Goal: Task Accomplishment & Management: Use online tool/utility

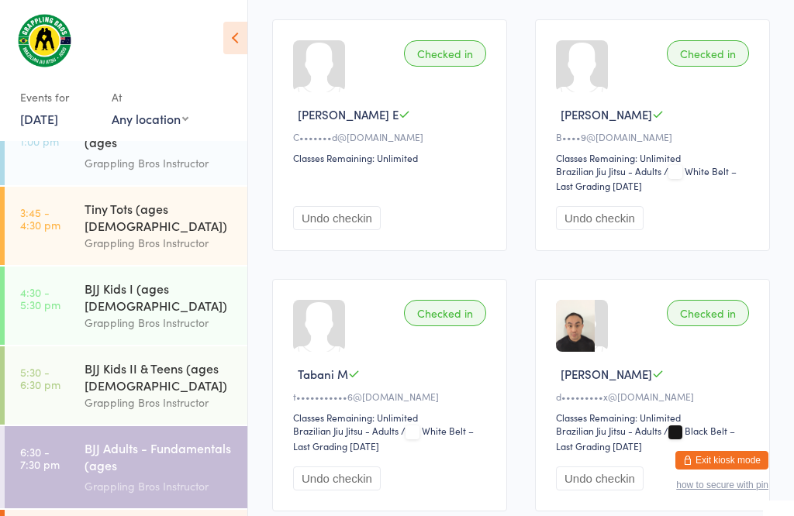
scroll to position [745, 0]
click at [57, 116] on link "[DATE]" at bounding box center [39, 118] width 38 height 17
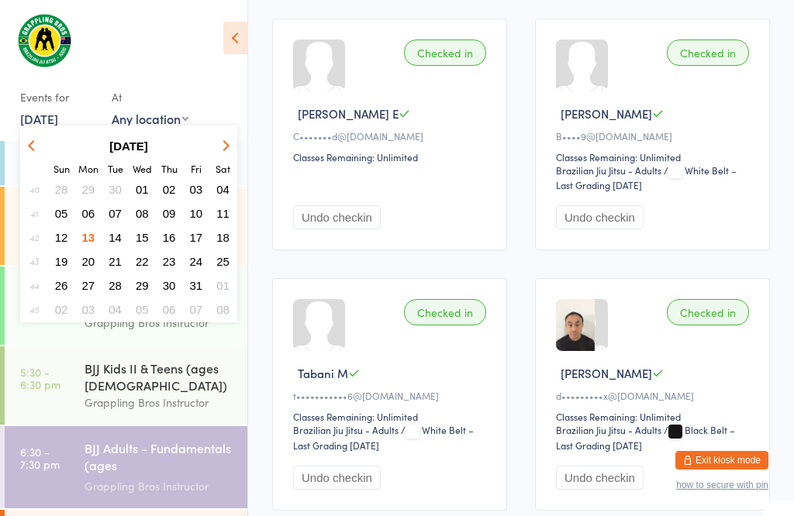
click at [120, 244] on span "14" at bounding box center [115, 237] width 13 height 13
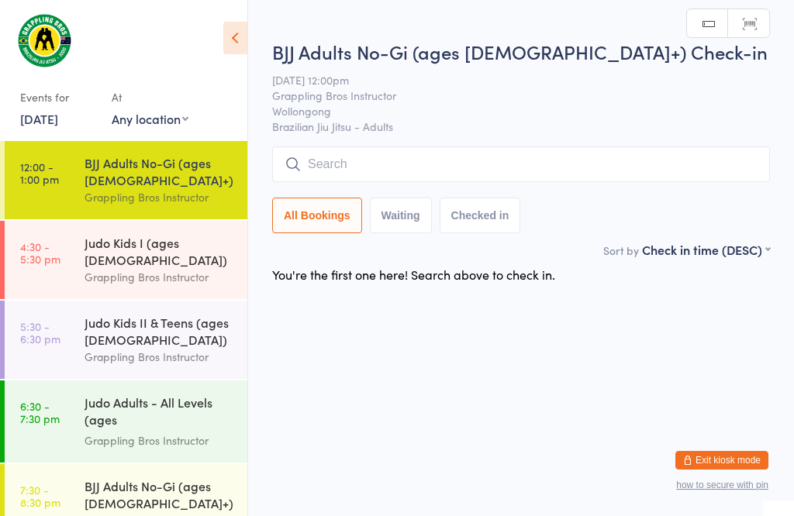
scroll to position [1, 0]
click at [108, 271] on div "Grappling Bros Instructor" at bounding box center [160, 277] width 150 height 18
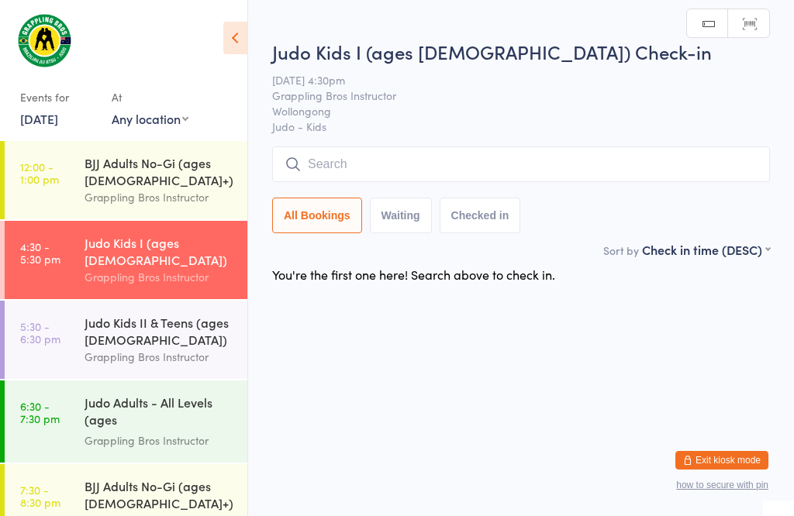
click at [85, 348] on div "Grappling Bros Instructor" at bounding box center [160, 357] width 150 height 18
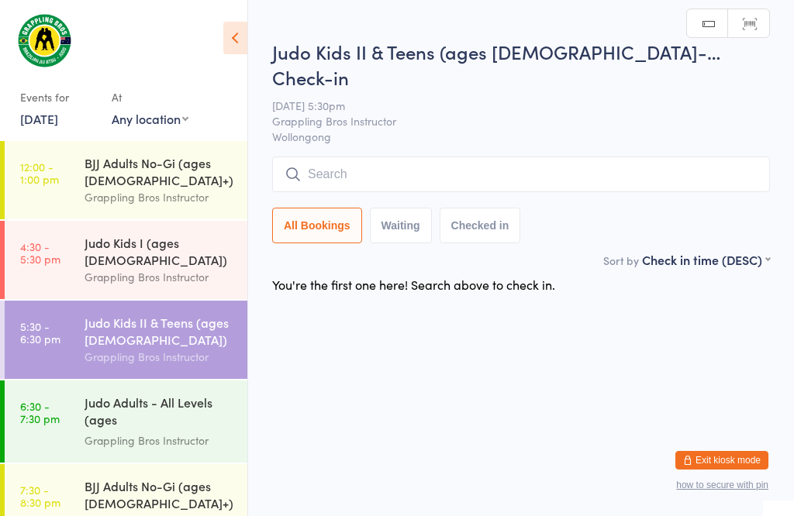
click at [89, 433] on div "Grappling Bros Instructor" at bounding box center [160, 441] width 150 height 18
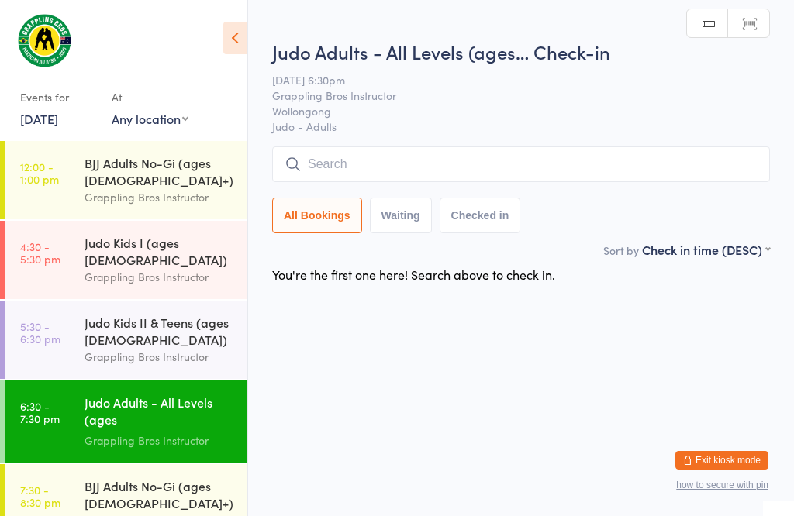
click at [93, 268] on div "Grappling Bros Instructor" at bounding box center [160, 277] width 150 height 18
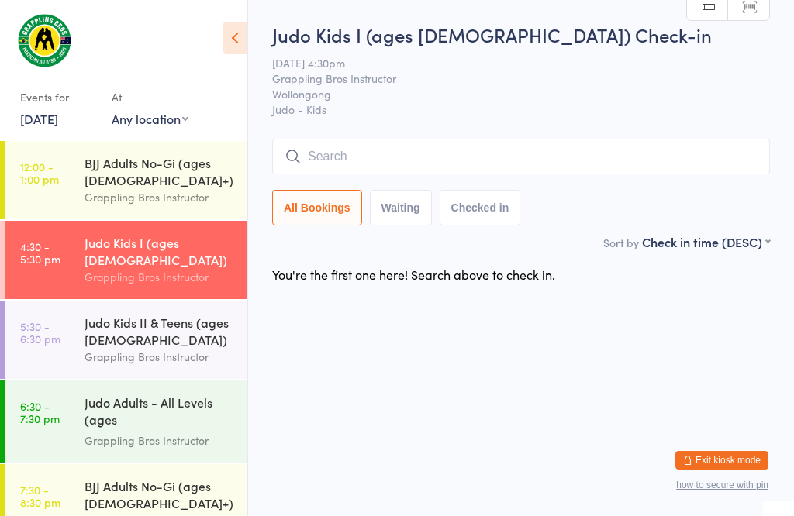
click at [478, 141] on input "search" at bounding box center [521, 157] width 498 height 36
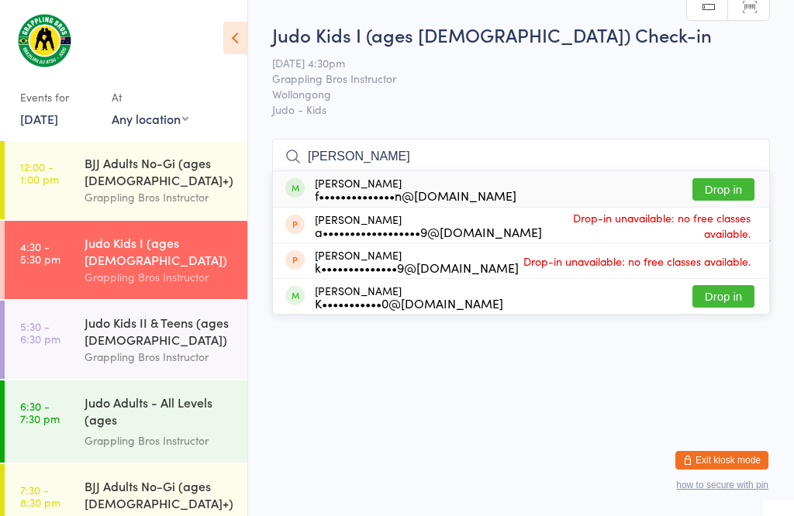
type input "[PERSON_NAME]"
click at [718, 178] on button "Drop in" at bounding box center [724, 189] width 62 height 22
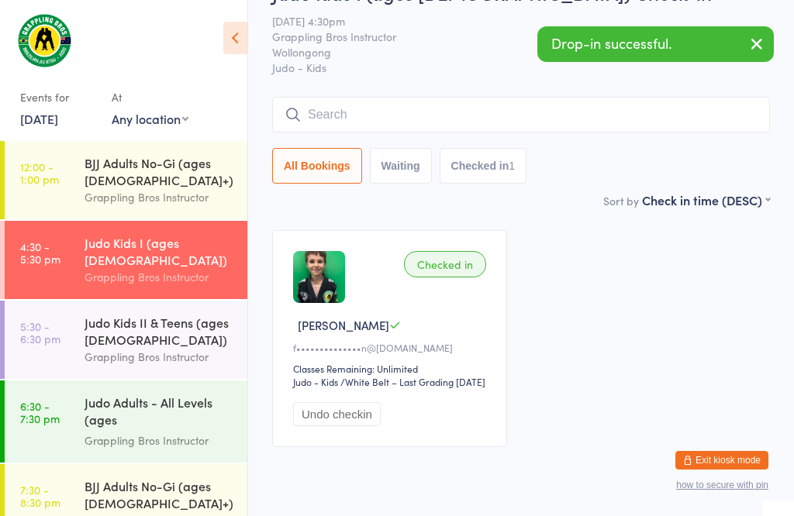
scroll to position [43, 0]
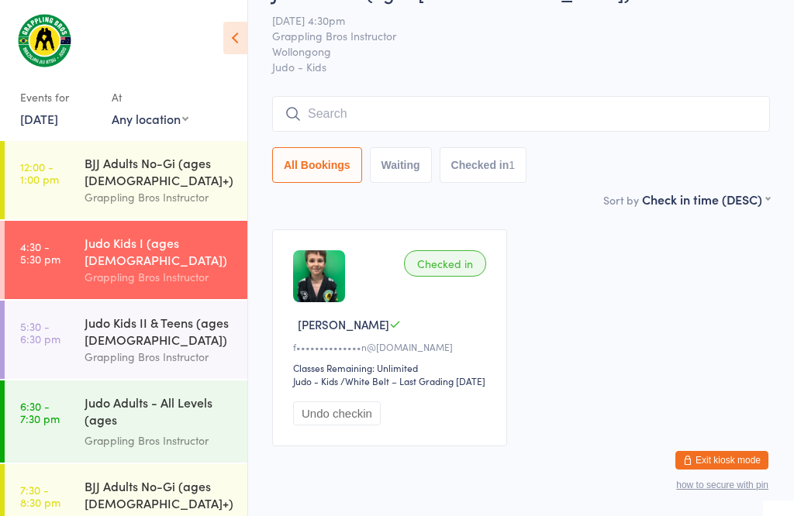
click at [49, 320] on time "5:30 - 6:30 pm" at bounding box center [40, 332] width 40 height 25
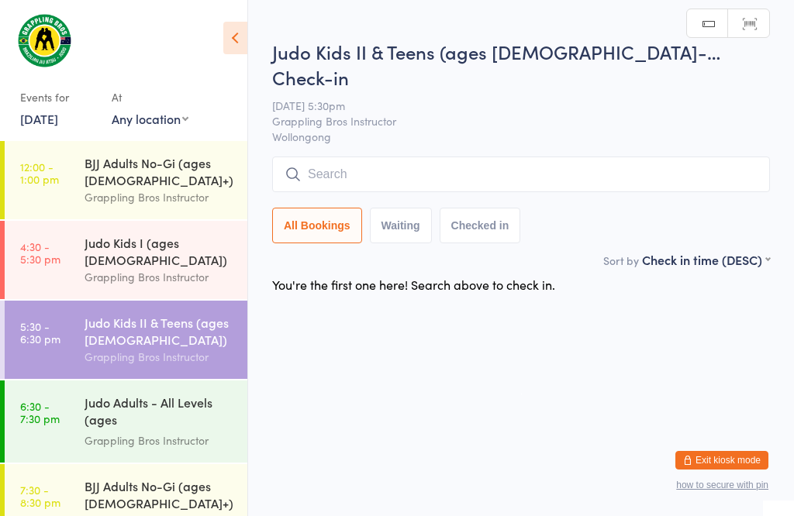
scroll to position [1, 0]
click at [349, 157] on input "search" at bounding box center [521, 175] width 498 height 36
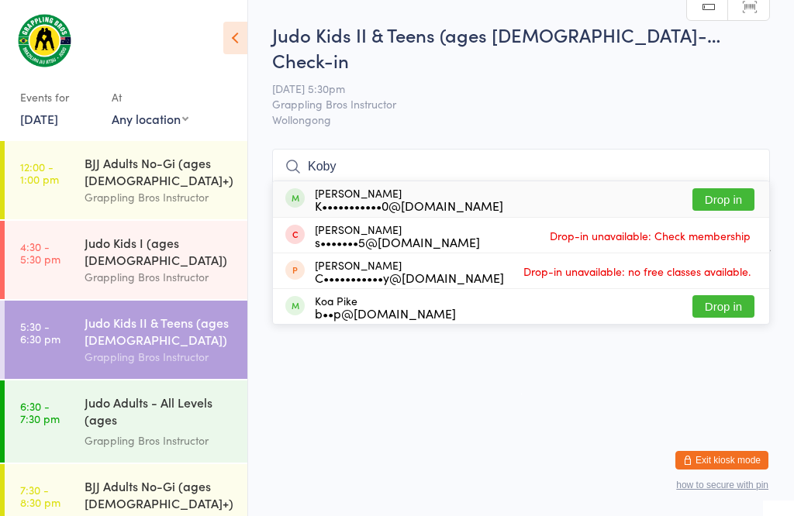
type input "Koby"
click at [725, 188] on button "Drop in" at bounding box center [724, 199] width 62 height 22
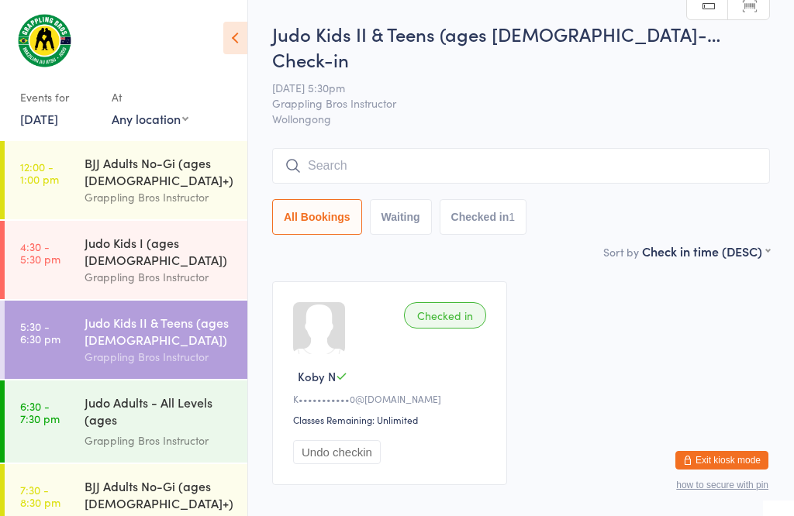
click at [179, 250] on div "Judo Kids I (ages [DEMOGRAPHIC_DATA])" at bounding box center [160, 251] width 150 height 34
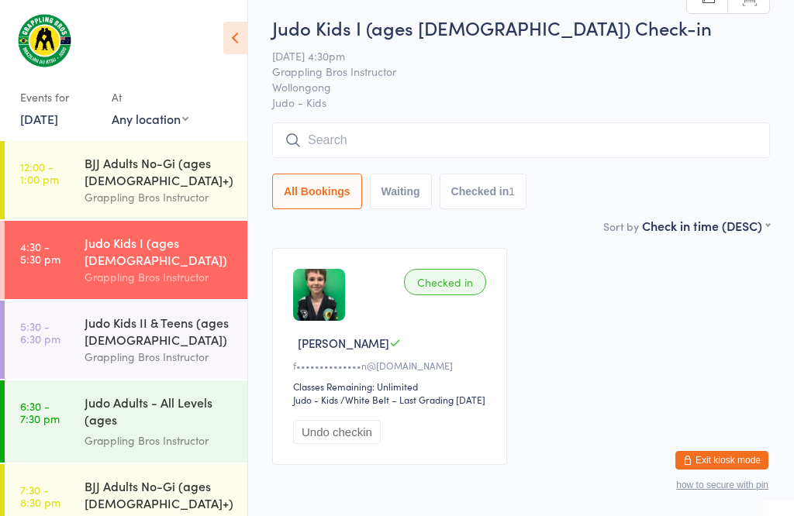
click at [510, 132] on input "search" at bounding box center [521, 141] width 498 height 36
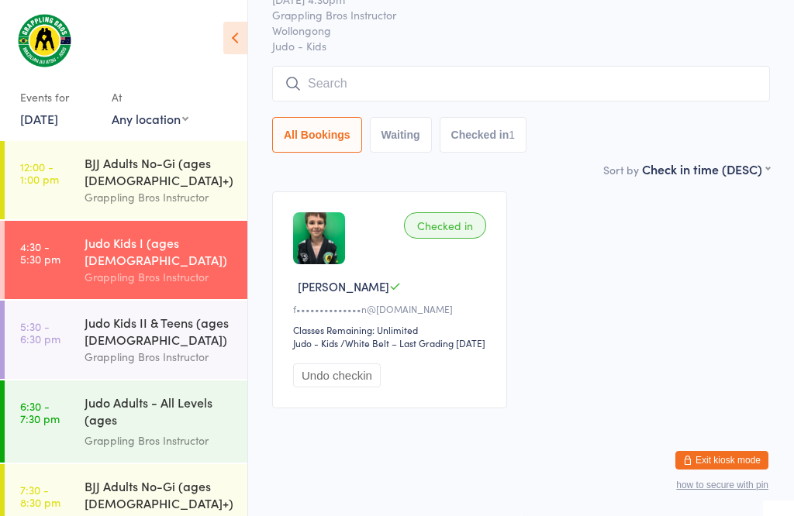
scroll to position [148, 0]
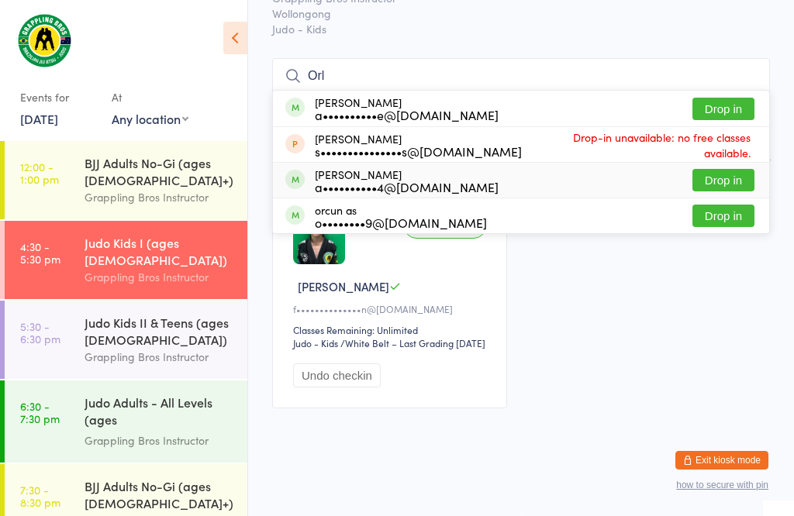
type input "Orl"
click at [729, 169] on button "Drop in" at bounding box center [724, 180] width 62 height 22
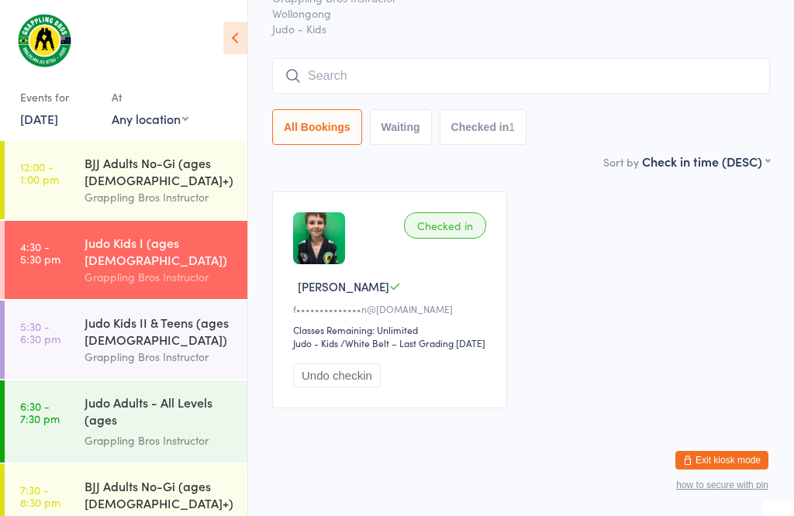
scroll to position [63, 0]
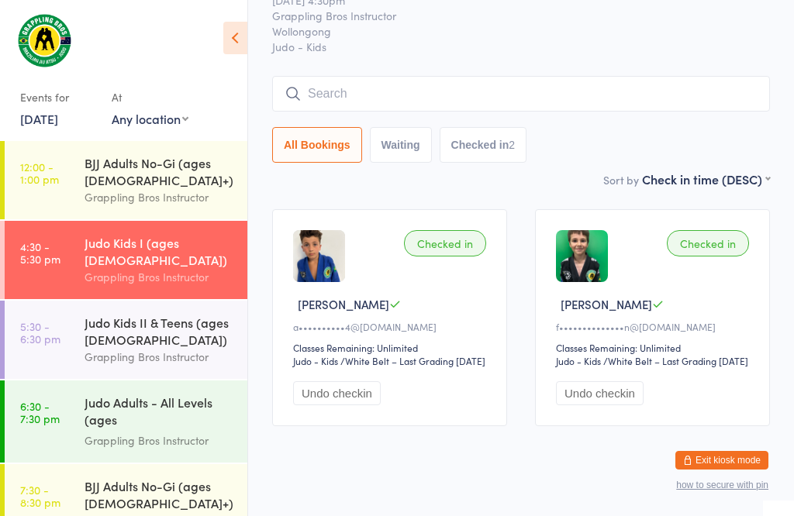
click at [184, 268] on div "Grappling Bros Instructor" at bounding box center [160, 277] width 150 height 18
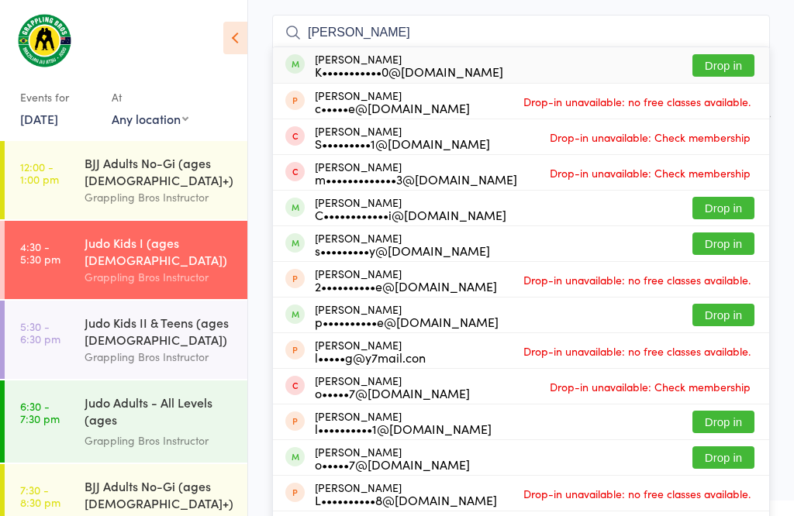
scroll to position [130, 0]
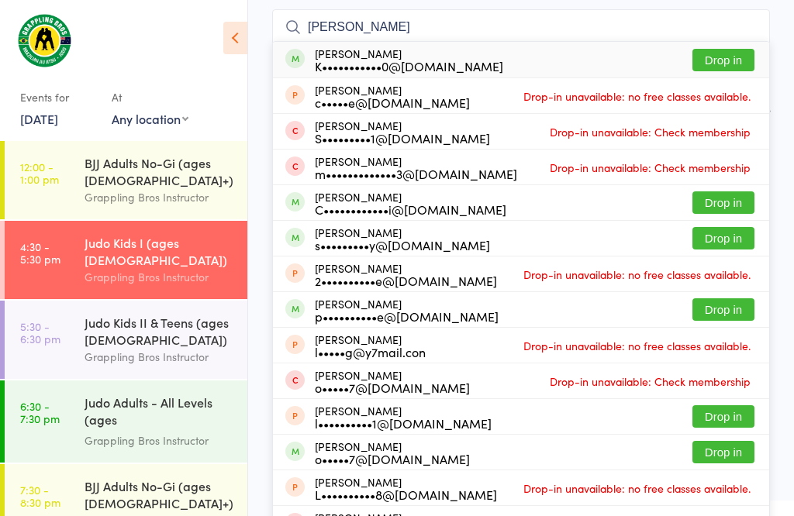
type input "[PERSON_NAME]"
click at [735, 198] on button "Drop in" at bounding box center [724, 203] width 62 height 22
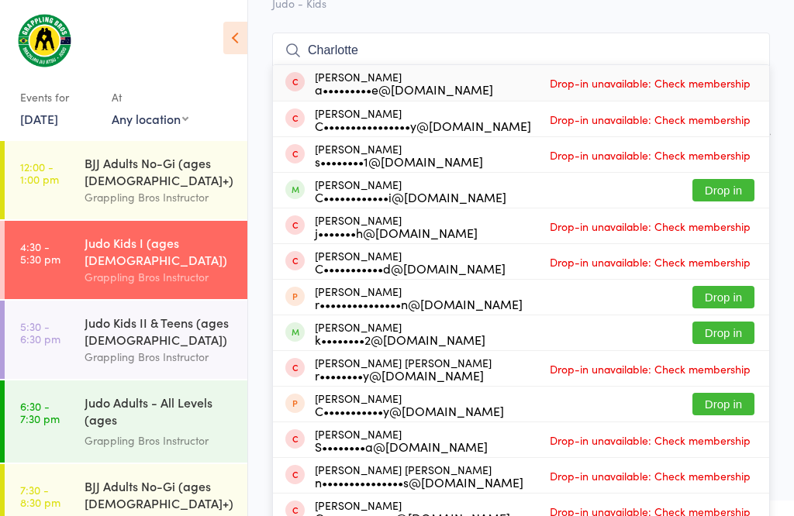
scroll to position [105, 0]
type input "Charlotte"
click at [700, 181] on button "Drop in" at bounding box center [724, 191] width 62 height 22
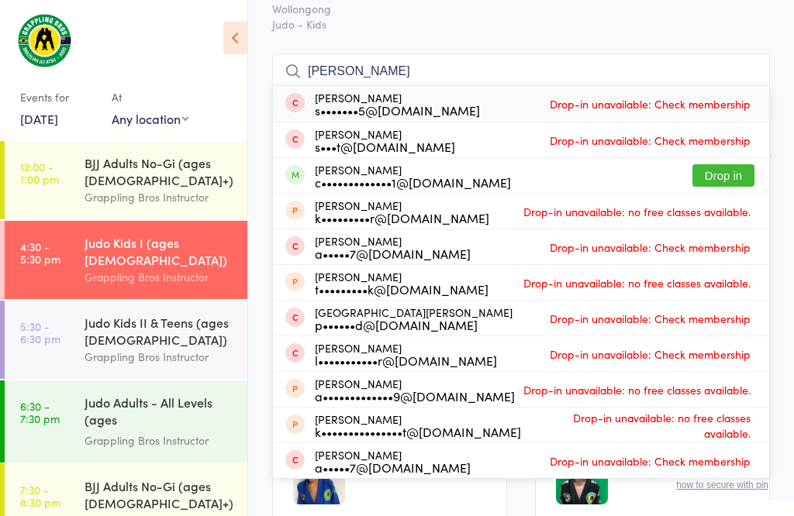
scroll to position [94, 0]
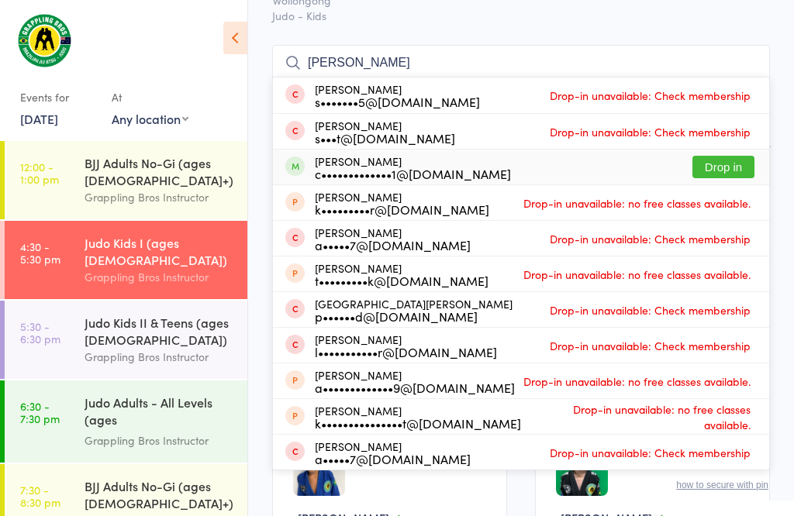
type input "[PERSON_NAME]"
click at [736, 177] on button "Drop in" at bounding box center [724, 167] width 62 height 22
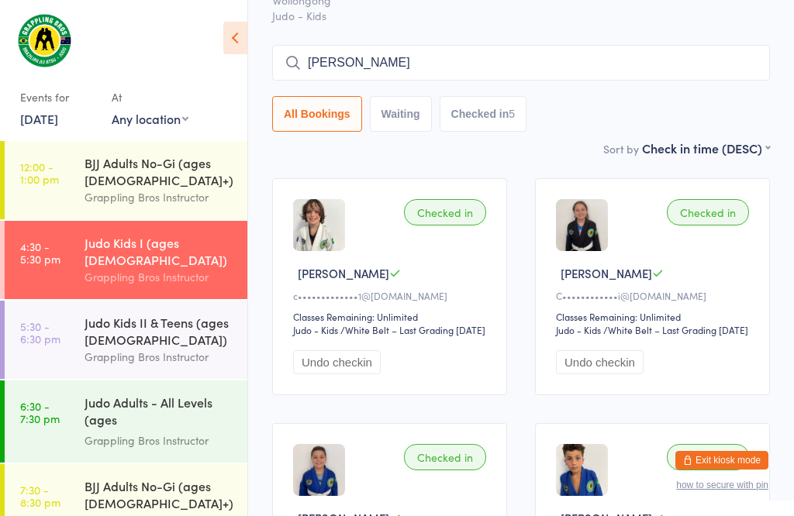
type input "[PERSON_NAME]"
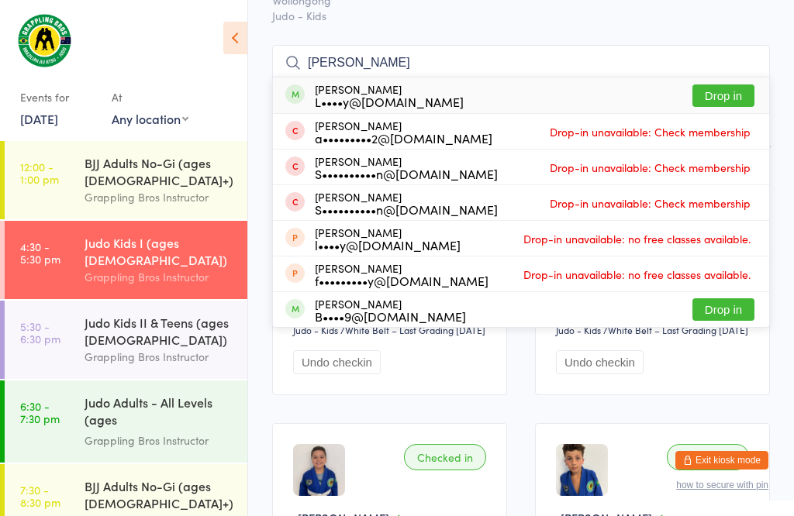
click at [717, 107] on button "Drop in" at bounding box center [724, 96] width 62 height 22
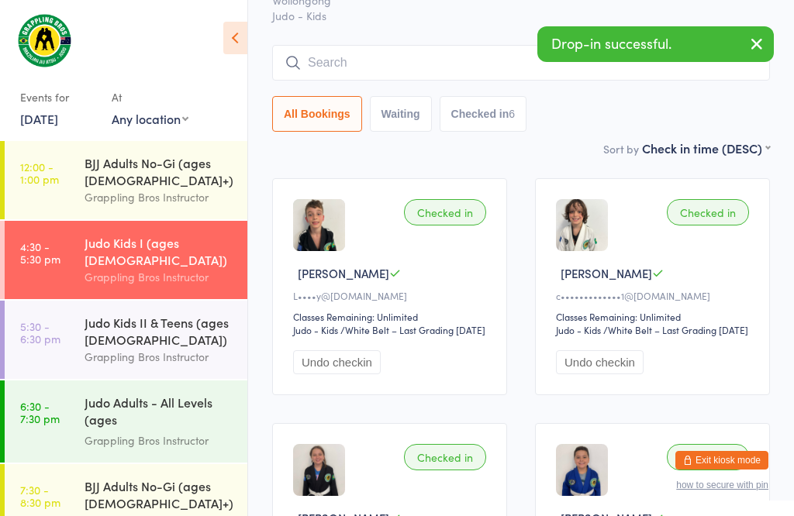
click at [405, 47] on input "search" at bounding box center [521, 63] width 498 height 36
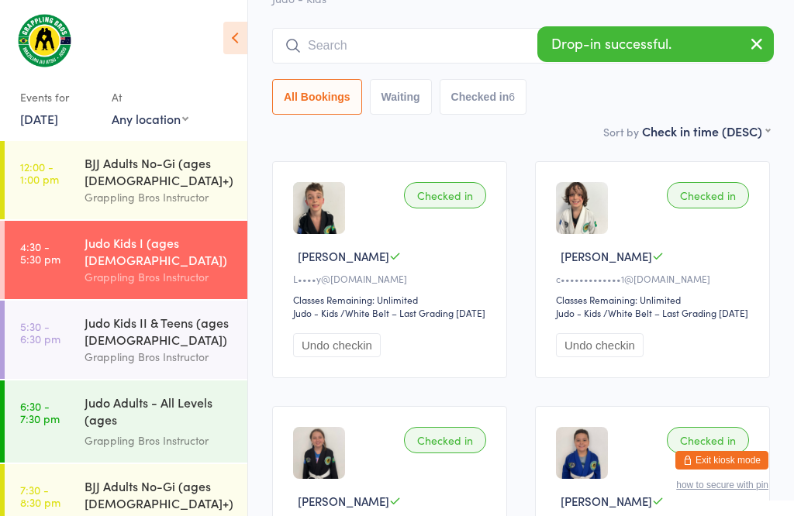
scroll to position [140, 0]
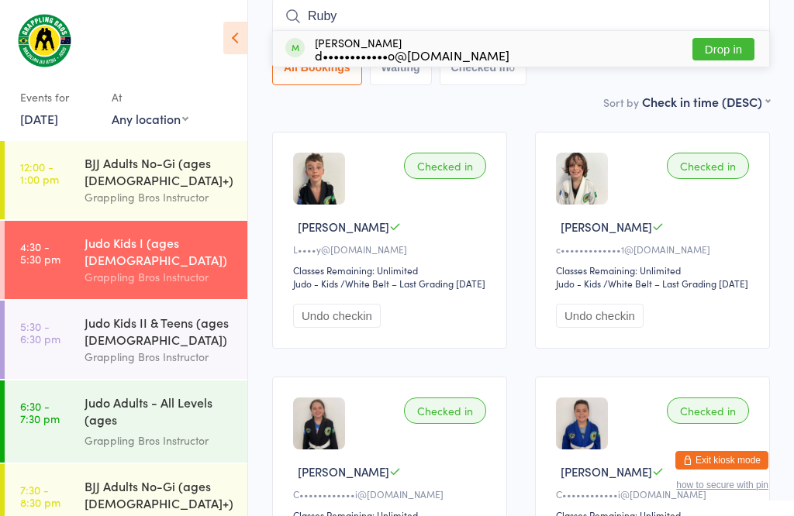
type input "Ruby"
click at [735, 58] on button "Drop in" at bounding box center [724, 49] width 62 height 22
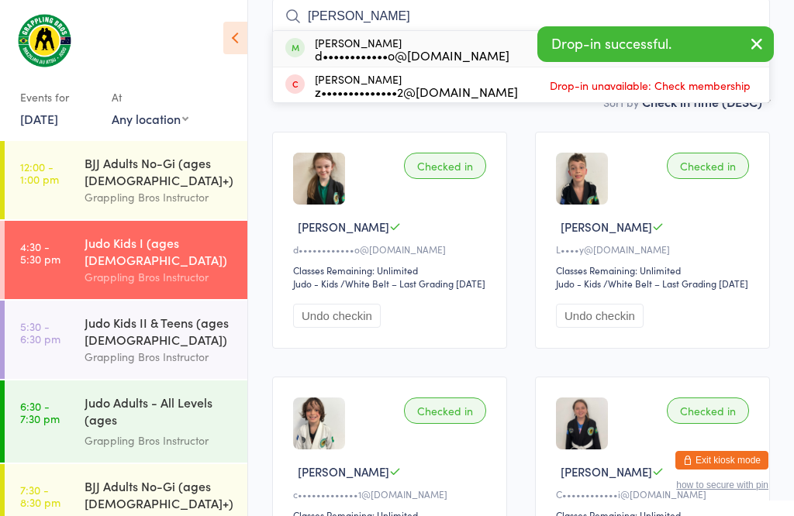
type input "[PERSON_NAME]"
click at [732, 43] on button "Drop in" at bounding box center [724, 49] width 62 height 22
